Goal: Information Seeking & Learning: Find specific fact

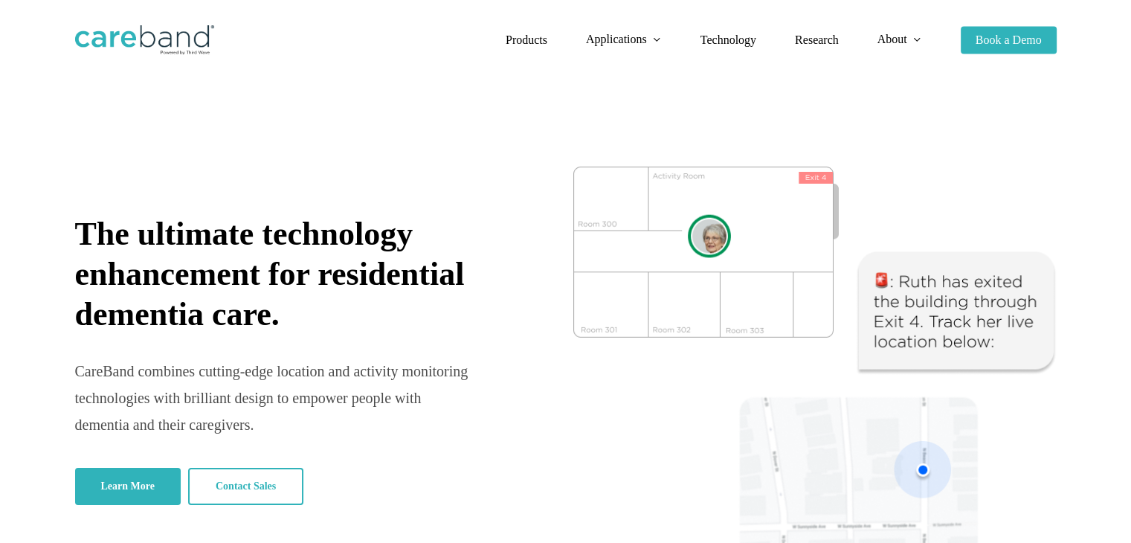
click at [530, 71] on li "Products" at bounding box center [526, 40] width 80 height 80
click at [900, 38] on span "About" at bounding box center [892, 39] width 30 height 13
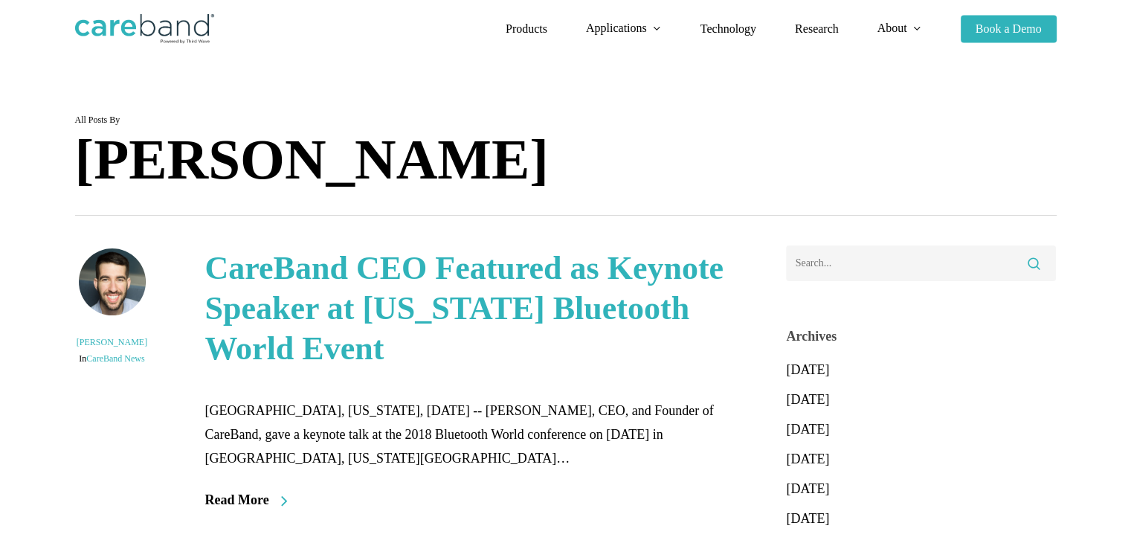
scroll to position [74, 0]
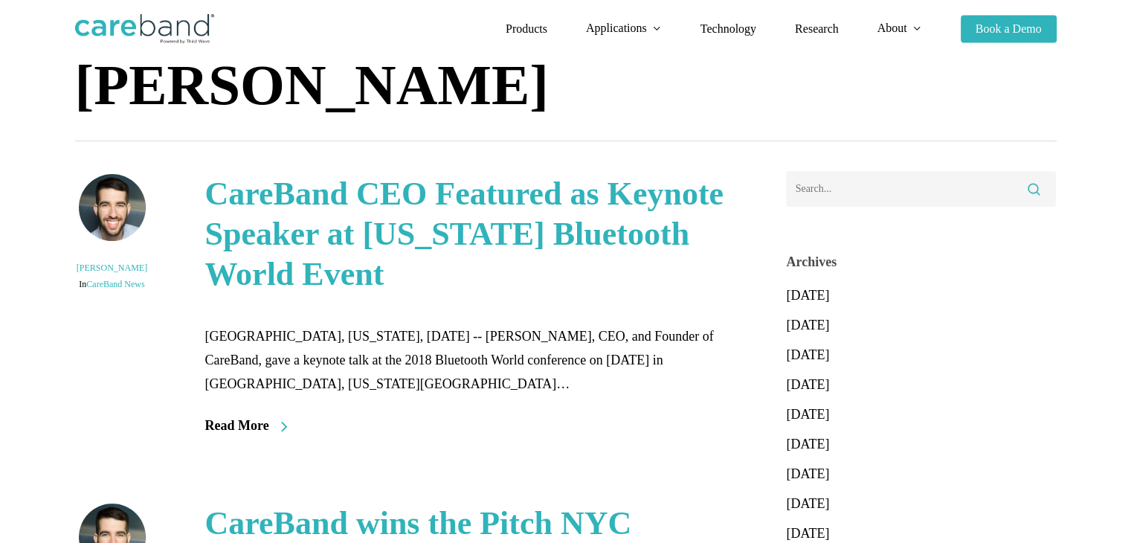
click at [494, 332] on div "CHICAGO, Illinois, October 5, 2018 -- Adam Sobol, CEO, and Founder of CareBand,…" at bounding box center [476, 359] width 542 height 71
drag, startPoint x: 494, startPoint y: 332, endPoint x: 567, endPoint y: 334, distance: 73.6
click at [567, 334] on div "CHICAGO, Illinois, October 5, 2018 -- Adam Sobol, CEO, and Founder of CareBand,…" at bounding box center [476, 359] width 542 height 71
copy div "CEO, and Founder"
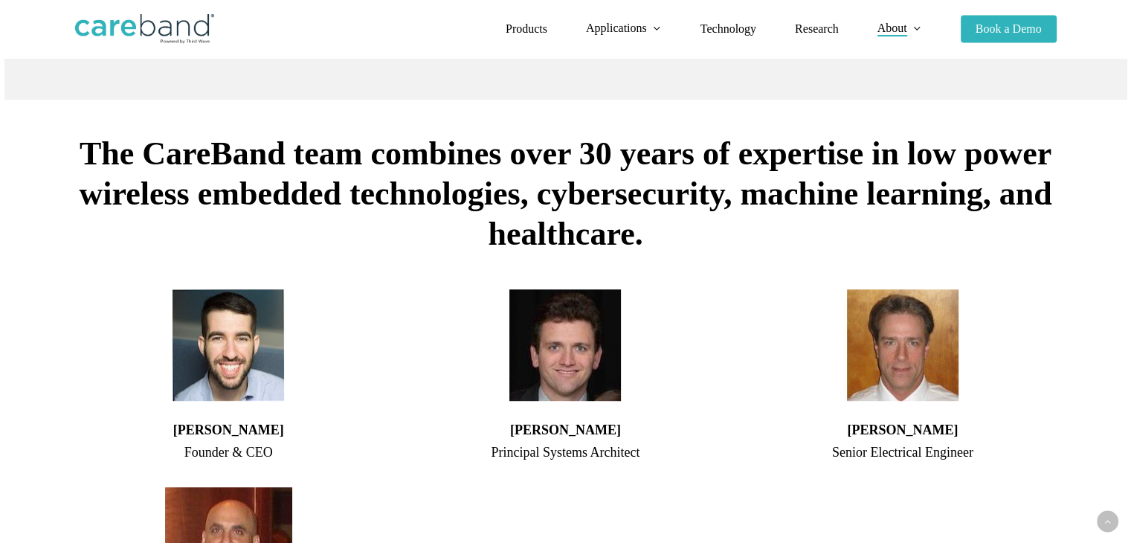
scroll to position [818, 0]
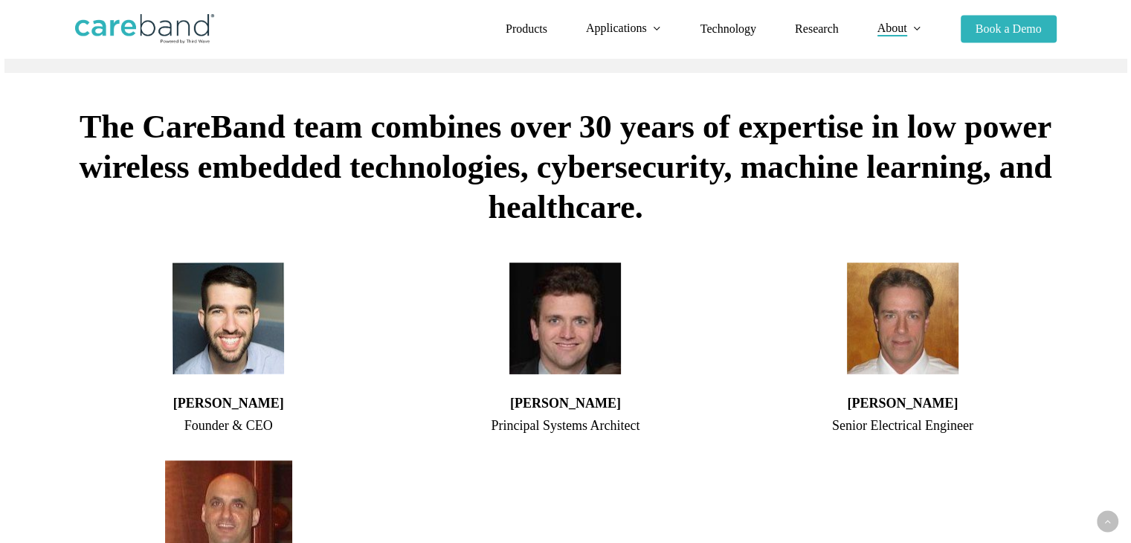
click at [227, 435] on div "Founder & CEO" at bounding box center [228, 425] width 307 height 24
click at [228, 433] on div "Founder & CEO" at bounding box center [228, 425] width 307 height 24
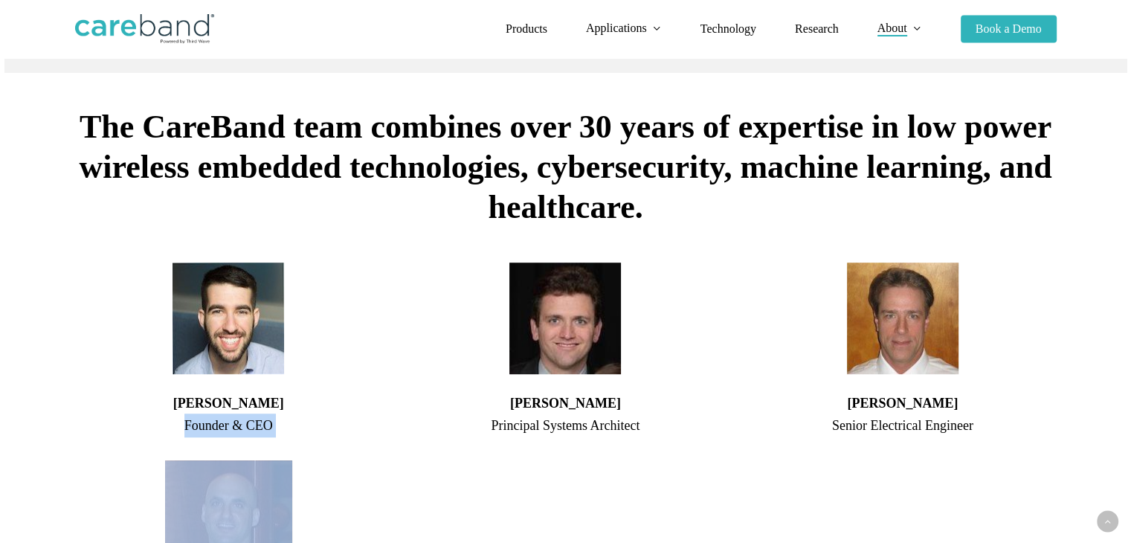
click at [228, 433] on div "Founder & CEO" at bounding box center [228, 425] width 307 height 24
copy div "Founder & CEO"
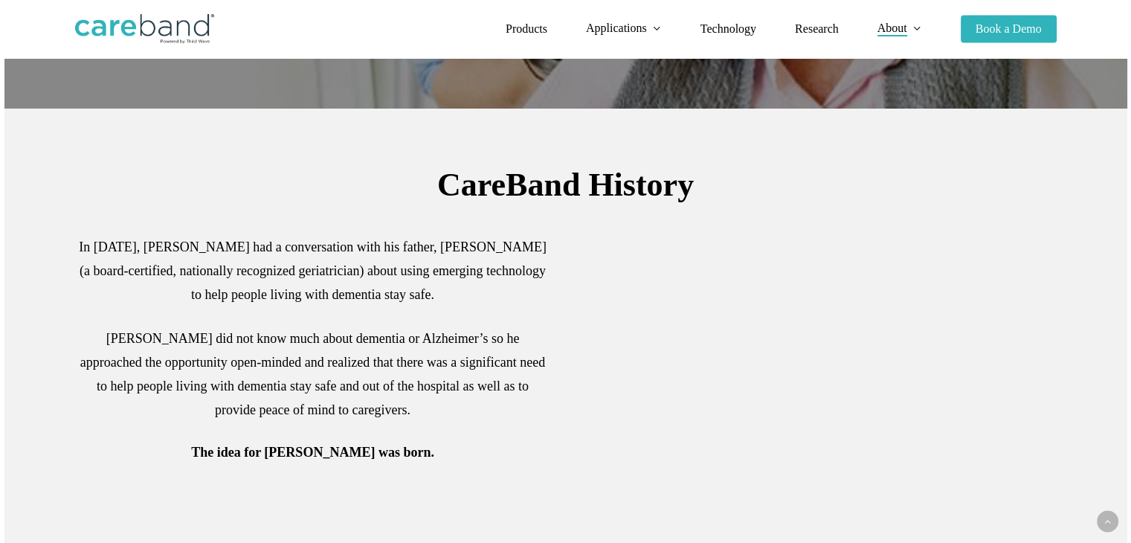
scroll to position [297, 0]
